Goal: Task Accomplishment & Management: Complete application form

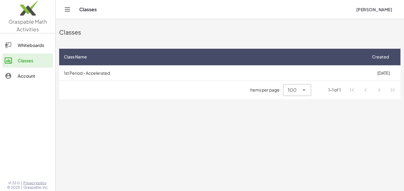
click at [39, 47] on div "Whiteboards" at bounding box center [34, 45] width 33 height 7
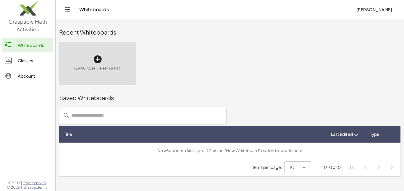
click at [18, 60] on div "Classes" at bounding box center [34, 60] width 33 height 7
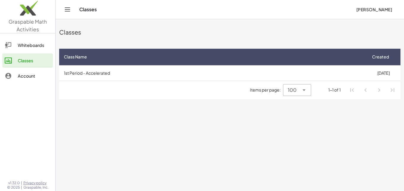
click at [23, 75] on div "Account" at bounding box center [34, 75] width 33 height 7
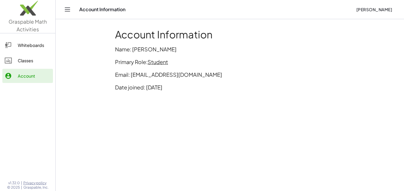
click at [28, 60] on div "Classes" at bounding box center [34, 60] width 33 height 7
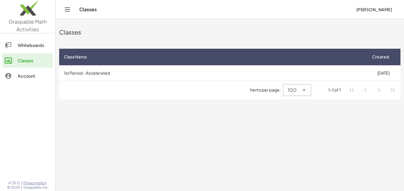
click at [69, 8] on icon "Toggle navigation" at bounding box center [67, 9] width 7 height 7
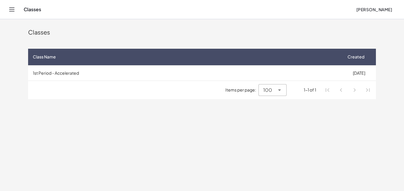
click at [10, 10] on icon "Toggle navigation" at bounding box center [11, 9] width 7 height 7
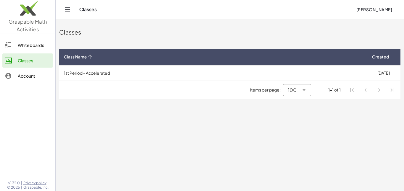
click at [106, 64] on th "Class Name" at bounding box center [212, 57] width 307 height 17
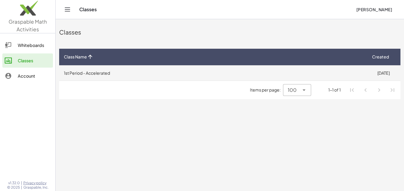
click at [107, 69] on td "1st Period - Accelerated" at bounding box center [212, 72] width 307 height 15
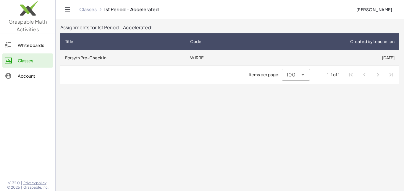
click at [123, 57] on td "Forsyth Pre-Check In" at bounding box center [122, 57] width 125 height 15
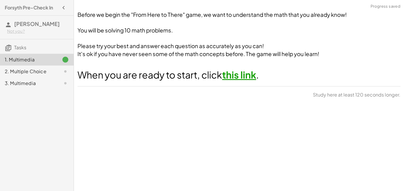
click at [49, 68] on div "2. Multiple Choice" at bounding box center [29, 71] width 48 height 7
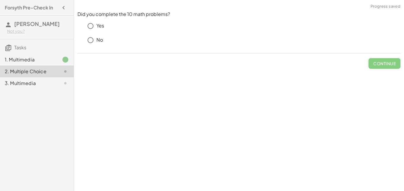
click at [45, 59] on div "1. Multimedia" at bounding box center [29, 59] width 48 height 7
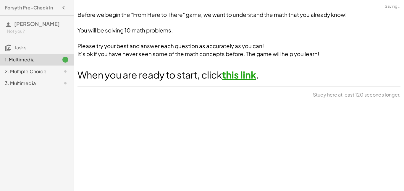
click at [35, 84] on div "3. Multimedia" at bounding box center [29, 83] width 48 height 7
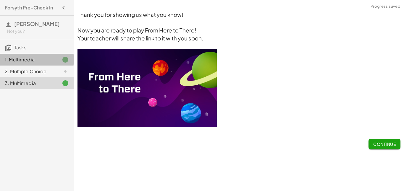
click at [39, 59] on div "1. Multimedia" at bounding box center [29, 59] width 48 height 7
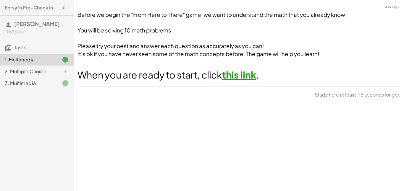
click at [234, 74] on link "this link" at bounding box center [239, 75] width 34 height 12
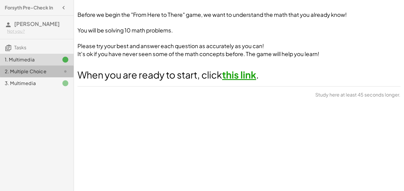
click at [65, 71] on icon at bounding box center [65, 71] width 7 height 7
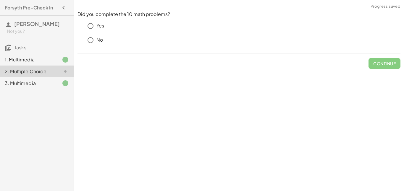
click at [102, 25] on p "Yes" at bounding box center [100, 25] width 8 height 7
click at [382, 68] on button "Check" at bounding box center [388, 63] width 25 height 11
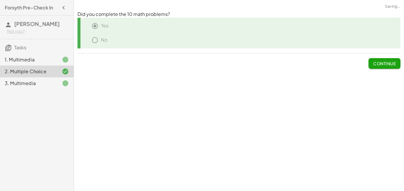
click at [384, 62] on span "Continue" at bounding box center [384, 63] width 22 height 5
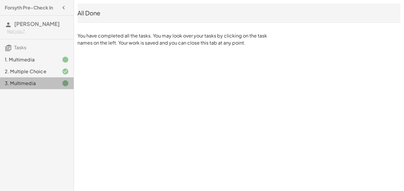
click at [43, 84] on div "3. Multimedia" at bounding box center [29, 83] width 48 height 7
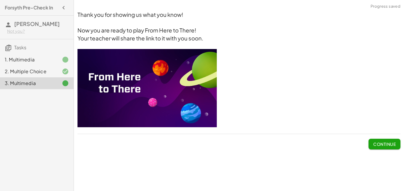
click at [127, 35] on h3 "Your teacher will share the link to it with you soon." at bounding box center [238, 39] width 323 height 8
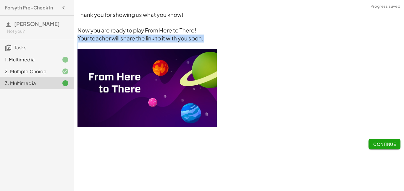
click at [127, 35] on h3 "Your teacher will share the link to it with you soon." at bounding box center [238, 39] width 323 height 8
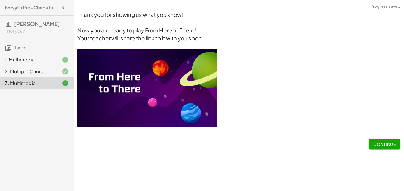
click at [126, 27] on span "Now you are ready to play From Here to There!" at bounding box center [136, 30] width 119 height 7
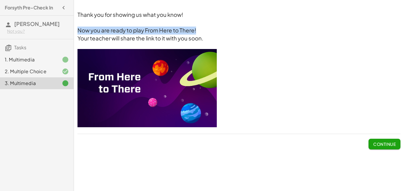
click at [126, 27] on span "Now you are ready to play From Here to There!" at bounding box center [136, 30] width 119 height 7
click at [108, 81] on img at bounding box center [146, 88] width 139 height 78
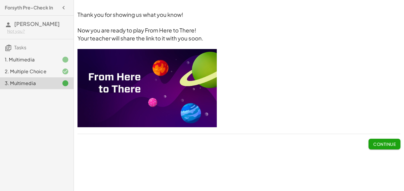
click at [275, 87] on p at bounding box center [238, 89] width 323 height 80
drag, startPoint x: 275, startPoint y: 87, endPoint x: 233, endPoint y: 53, distance: 54.1
click at [233, 53] on p at bounding box center [238, 89] width 323 height 80
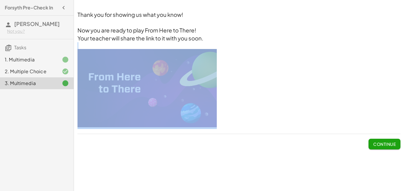
drag, startPoint x: 233, startPoint y: 53, endPoint x: 193, endPoint y: 44, distance: 41.0
click at [193, 44] on div "Thank you for showing us what you know! Now you are ready to play From Here to …" at bounding box center [238, 70] width 323 height 118
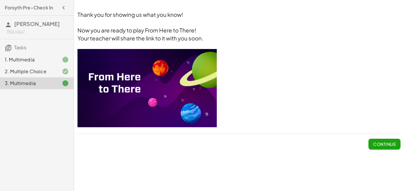
click at [211, 38] on h3 "Your teacher will share the link to it with you soon." at bounding box center [238, 39] width 323 height 8
click at [379, 148] on button "Continue" at bounding box center [384, 144] width 32 height 11
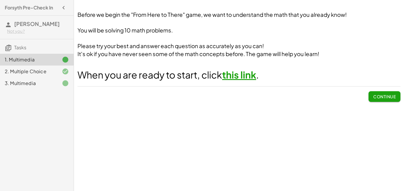
click at [373, 95] on span "Continue" at bounding box center [384, 96] width 22 height 5
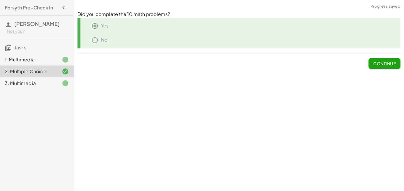
click at [384, 65] on span "Continue" at bounding box center [384, 63] width 22 height 5
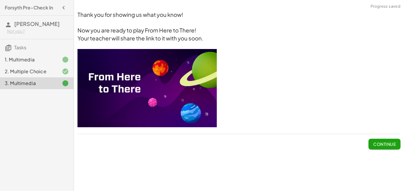
click at [378, 146] on span "Continue" at bounding box center [384, 144] width 22 height 5
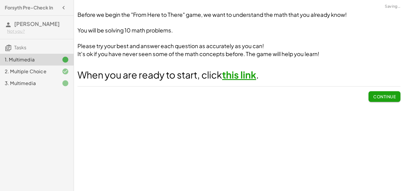
click at [382, 98] on span "Continue" at bounding box center [384, 96] width 22 height 5
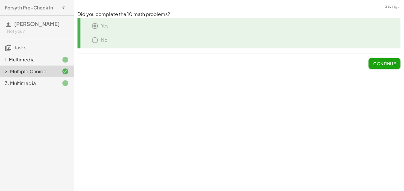
click at [380, 62] on span "Continue" at bounding box center [384, 63] width 22 height 5
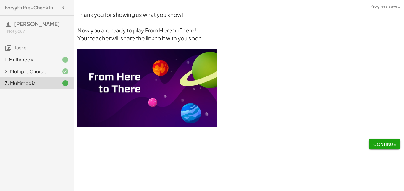
click at [384, 144] on span "Continue" at bounding box center [384, 144] width 22 height 5
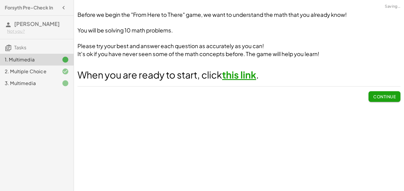
click at [377, 95] on span "Continue" at bounding box center [384, 96] width 22 height 5
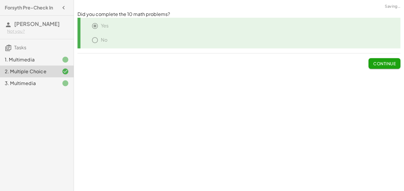
click at [378, 64] on span "Continue" at bounding box center [384, 63] width 22 height 5
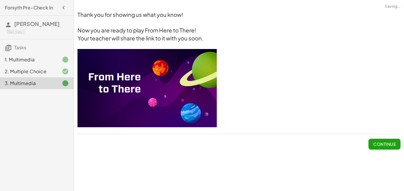
click at [378, 140] on button "Continue" at bounding box center [384, 144] width 32 height 11
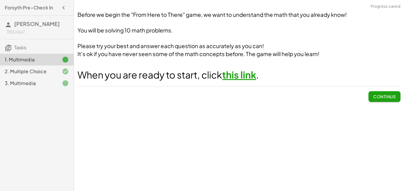
click at [377, 92] on button "Continue" at bounding box center [384, 96] width 32 height 11
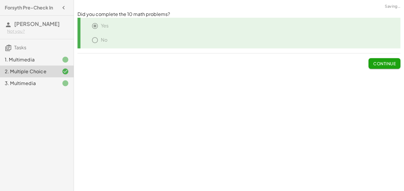
click at [385, 61] on span "Continue" at bounding box center [384, 63] width 22 height 5
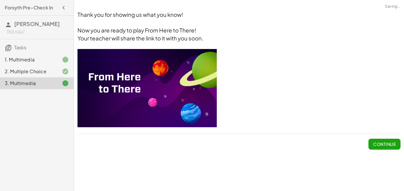
click at [33, 61] on div "1. Multimedia" at bounding box center [29, 59] width 48 height 7
